Goal: Navigation & Orientation: Find specific page/section

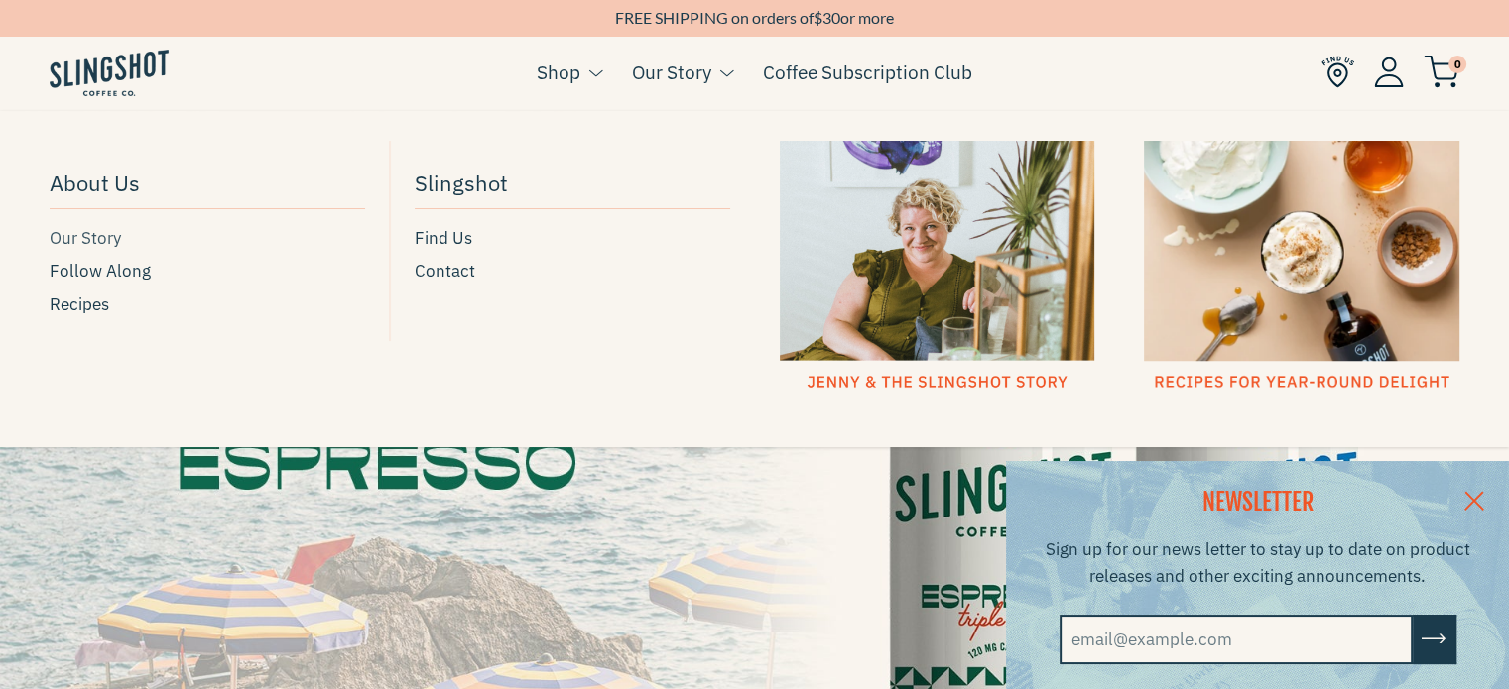
click at [105, 241] on span "Our Story" at bounding box center [85, 238] width 71 height 27
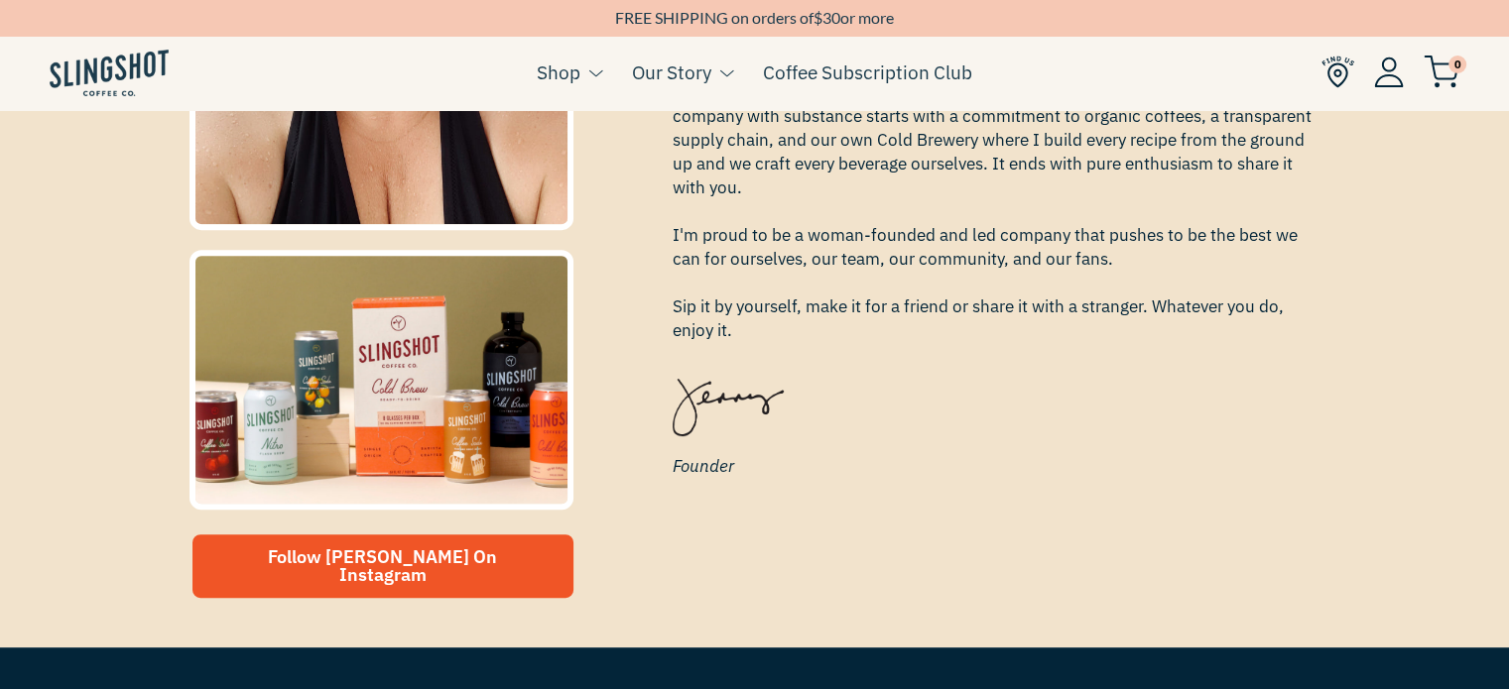
scroll to position [735, 0]
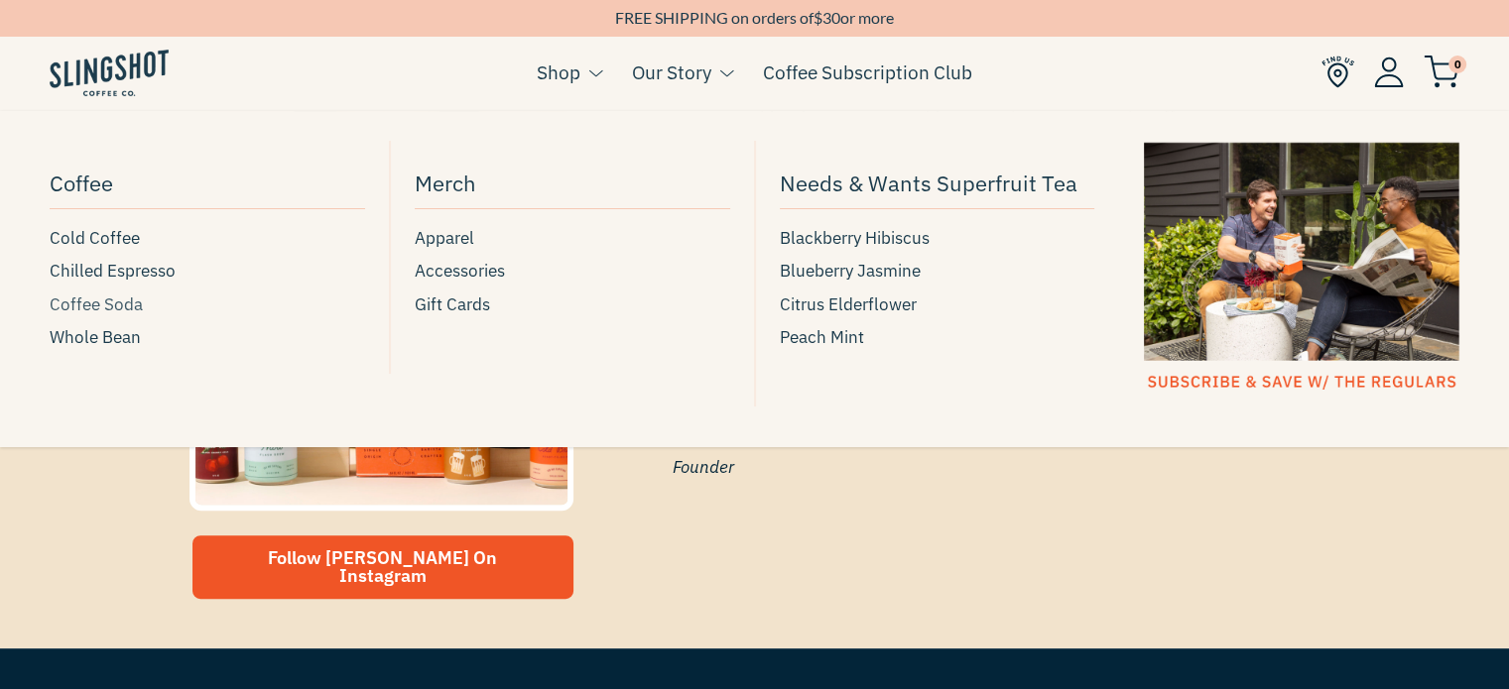
click at [123, 297] on span "Coffee Soda" at bounding box center [96, 305] width 93 height 27
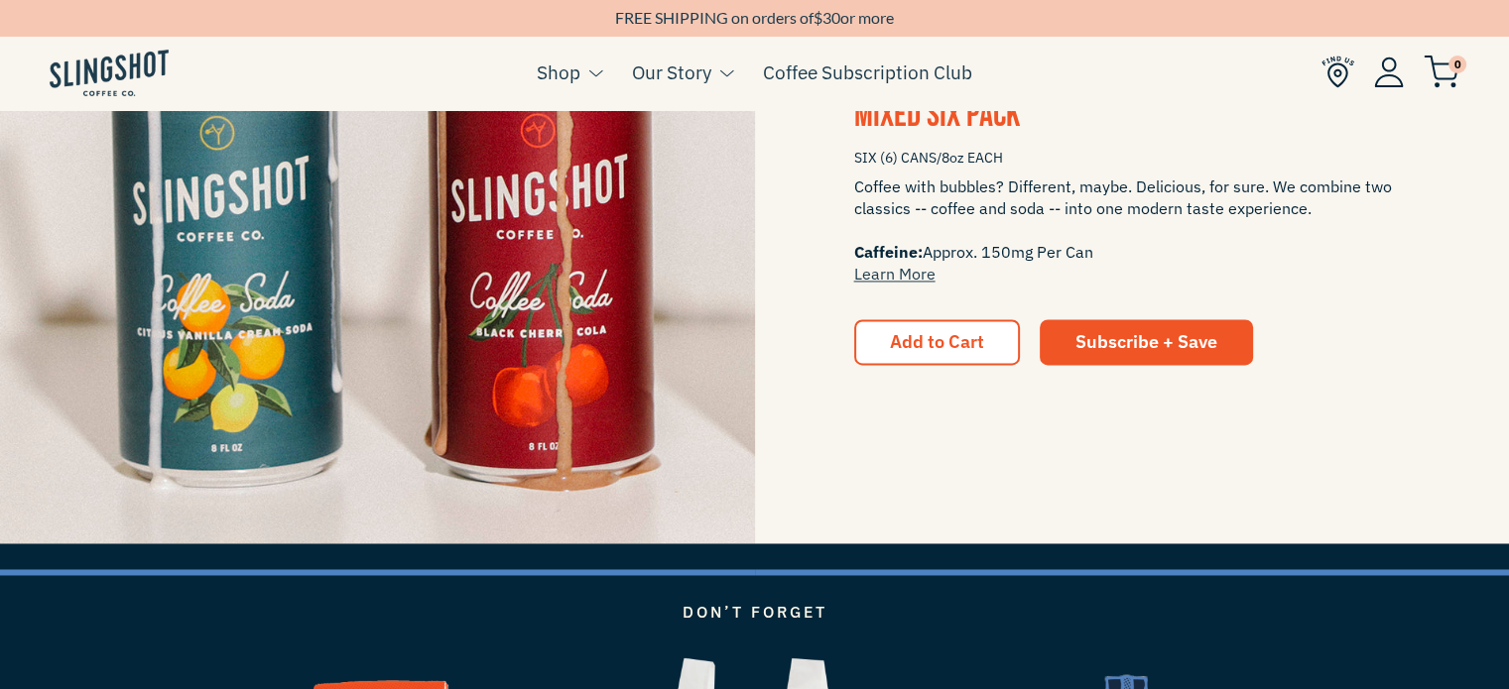
scroll to position [2936, 0]
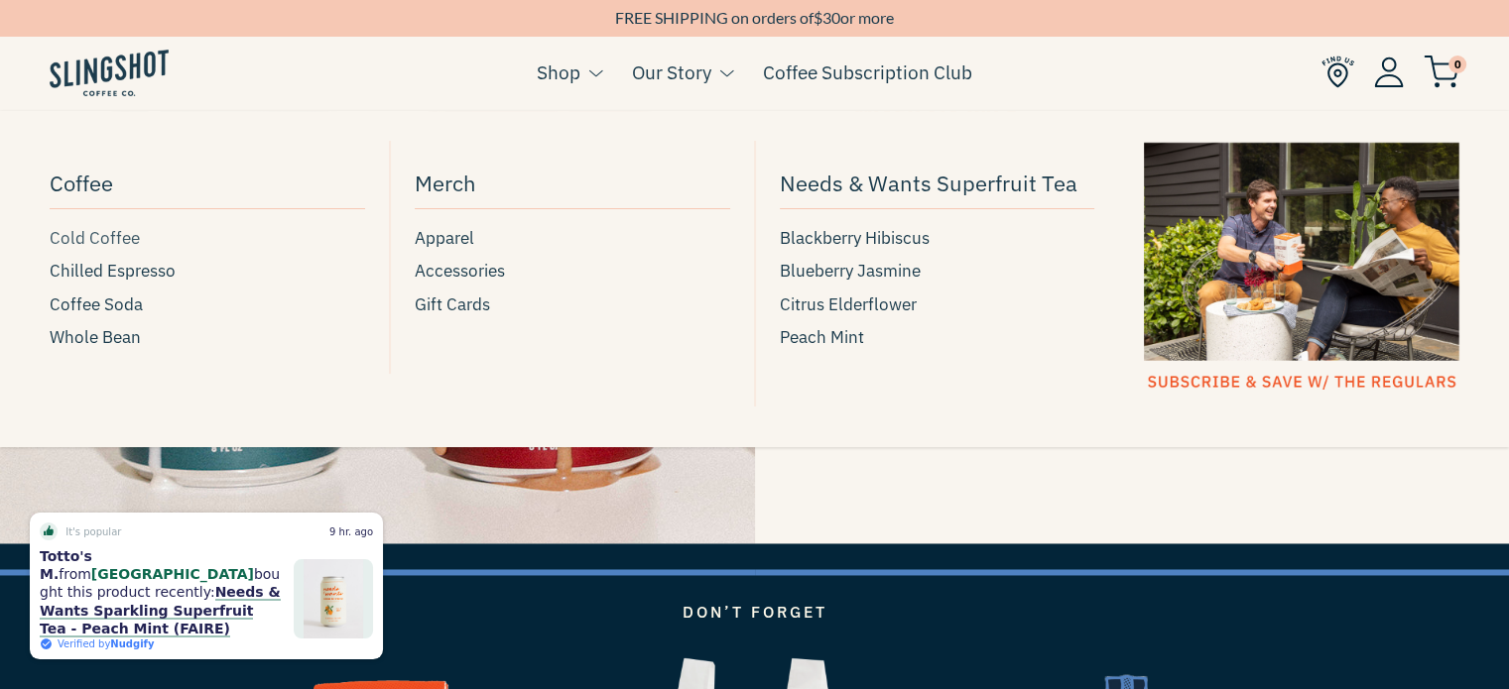
click at [122, 245] on span "Cold Coffee" at bounding box center [95, 238] width 90 height 27
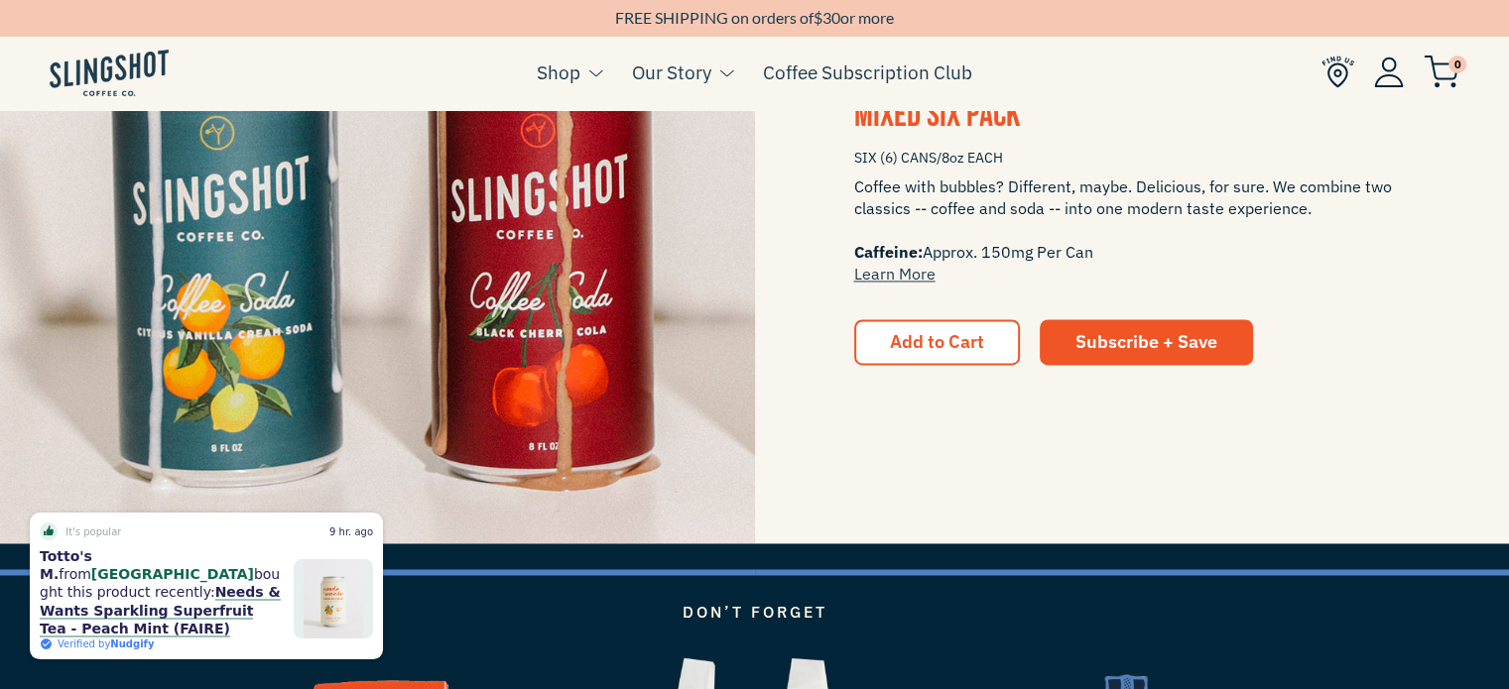
scroll to position [2913, 0]
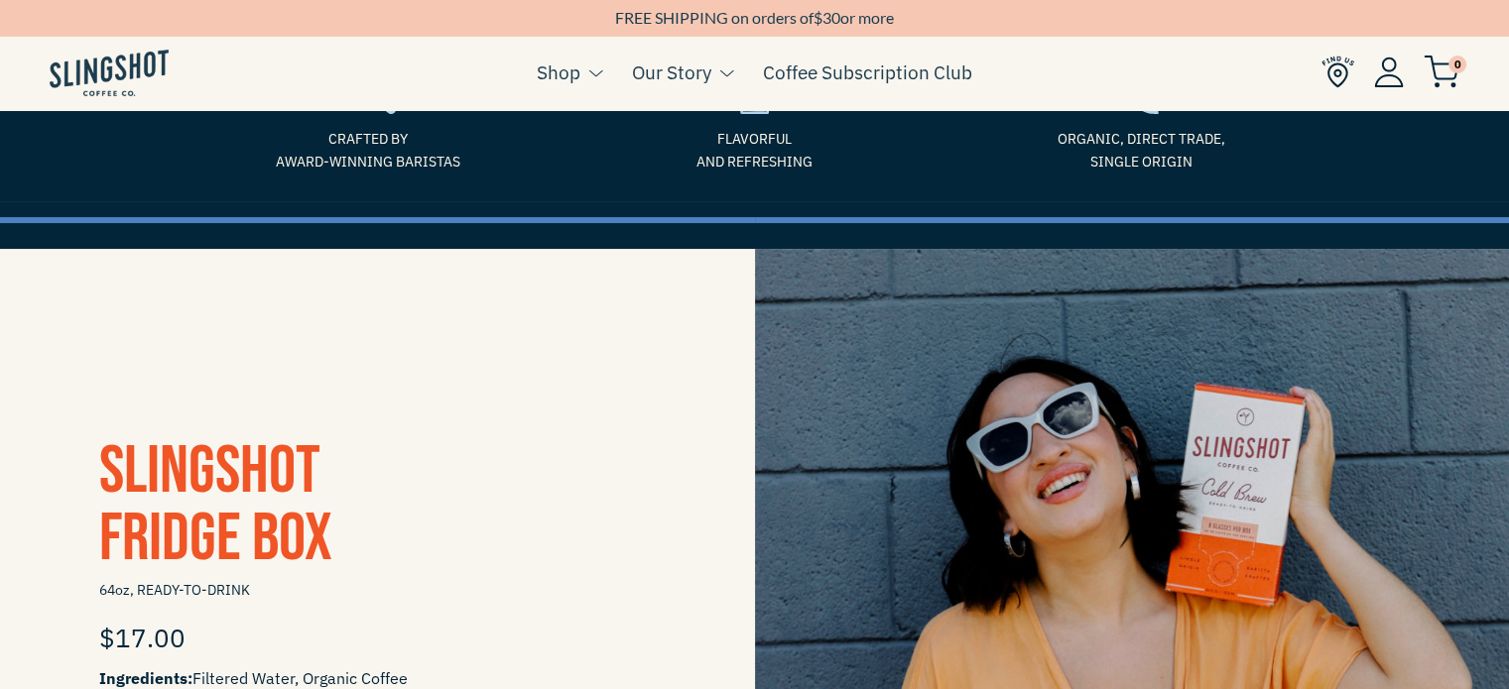
scroll to position [221, 0]
